Goal: Use online tool/utility: Utilize a website feature to perform a specific function

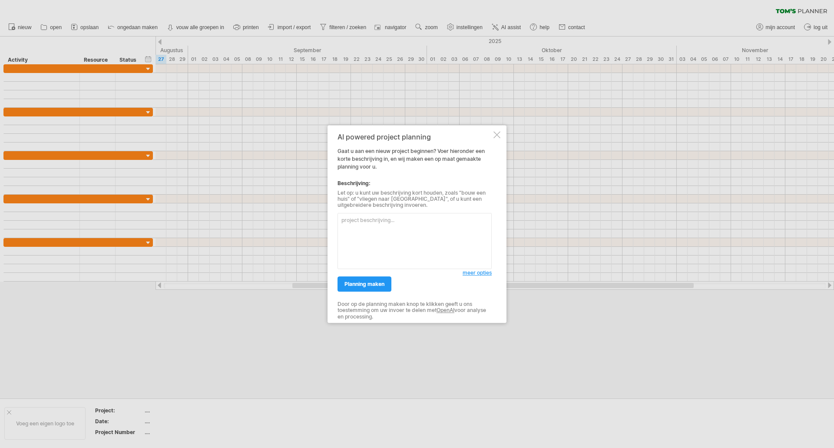
click at [494, 140] on div "AI powered project planning Gaat u aan een nieuw project beginnen? Voer hierond…" at bounding box center [416, 224] width 179 height 198
click at [497, 136] on div at bounding box center [496, 134] width 7 height 7
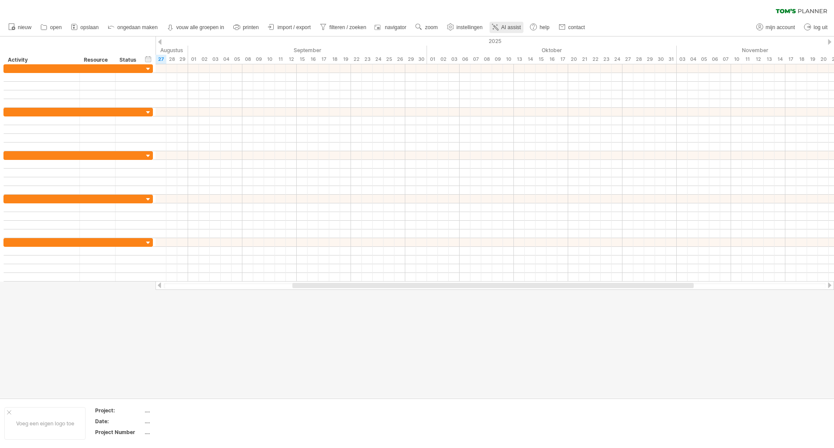
click at [503, 28] on link "AI assist" at bounding box center [506, 27] width 34 height 11
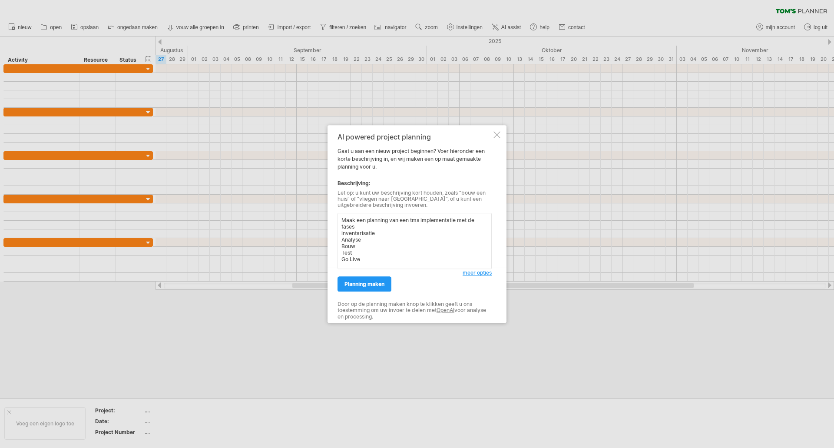
drag, startPoint x: 421, startPoint y: 218, endPoint x: 410, endPoint y: 218, distance: 10.9
click at [410, 218] on textarea "Maak een planning van een tms implementatie met de fases inventarisatie Analyse…" at bounding box center [414, 241] width 154 height 56
type textarea "Maak een planning van een software implementatie met de fases inventarisatie An…"
click at [378, 284] on span "planning maken" at bounding box center [364, 284] width 40 height 7
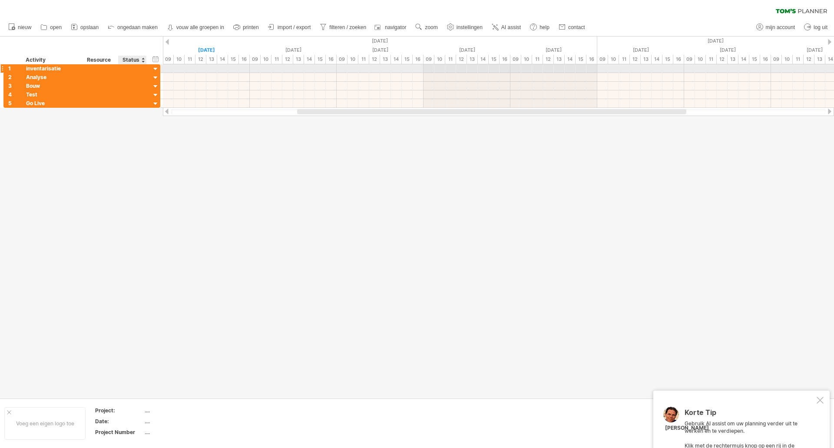
click at [157, 68] on div at bounding box center [156, 69] width 8 height 8
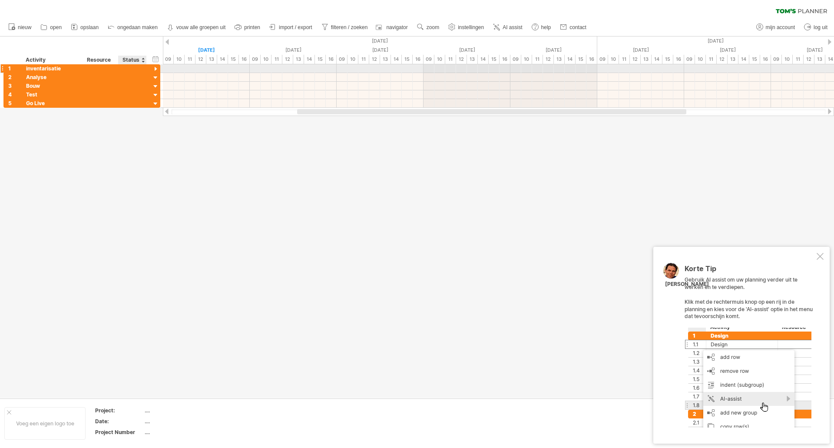
click at [157, 68] on div at bounding box center [156, 69] width 8 height 8
click at [154, 69] on div at bounding box center [156, 69] width 8 height 8
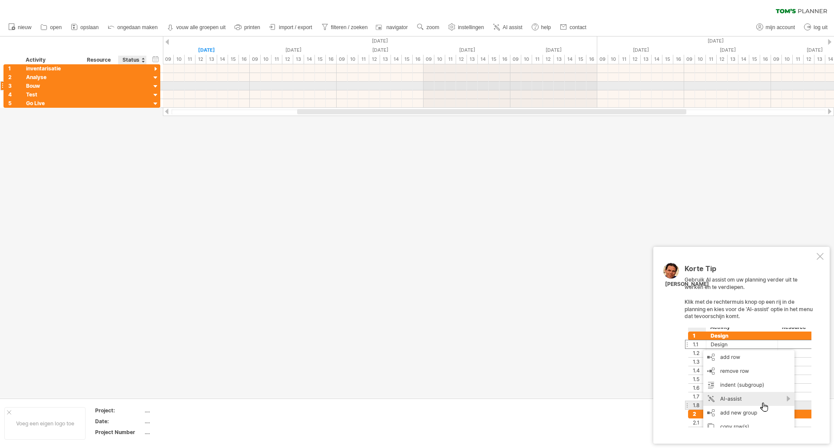
click at [152, 85] on div at bounding box center [156, 87] width 8 height 8
click at [152, 97] on div at bounding box center [156, 95] width 8 height 8
click at [815, 262] on div "Korte Tip Gebruik AI assist om uw planning verder uit te werken en te verdiepen…" at bounding box center [741, 345] width 176 height 197
click at [819, 256] on div at bounding box center [820, 256] width 7 height 7
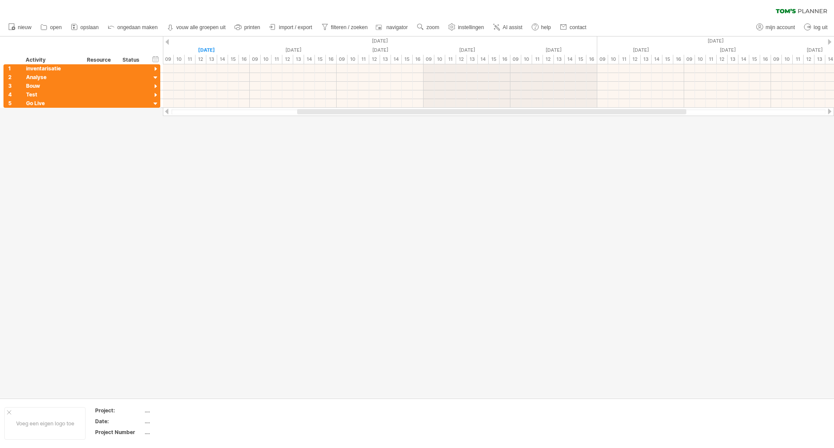
click at [289, 150] on div at bounding box center [417, 216] width 834 height 361
click at [113, 31] on div at bounding box center [111, 27] width 9 height 9
click at [132, 29] on span "ongedaan maken" at bounding box center [137, 27] width 40 height 6
click at [473, 26] on span "instellingen" at bounding box center [469, 27] width 26 height 6
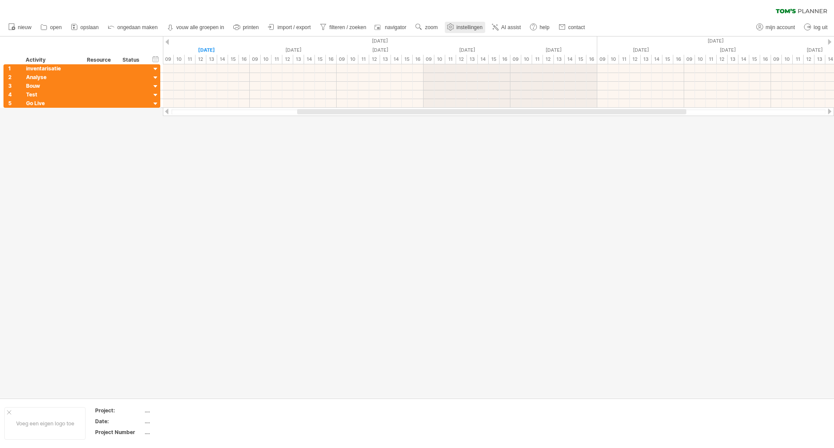
select select "*"
select select "**"
